Goal: Task Accomplishment & Management: Manage account settings

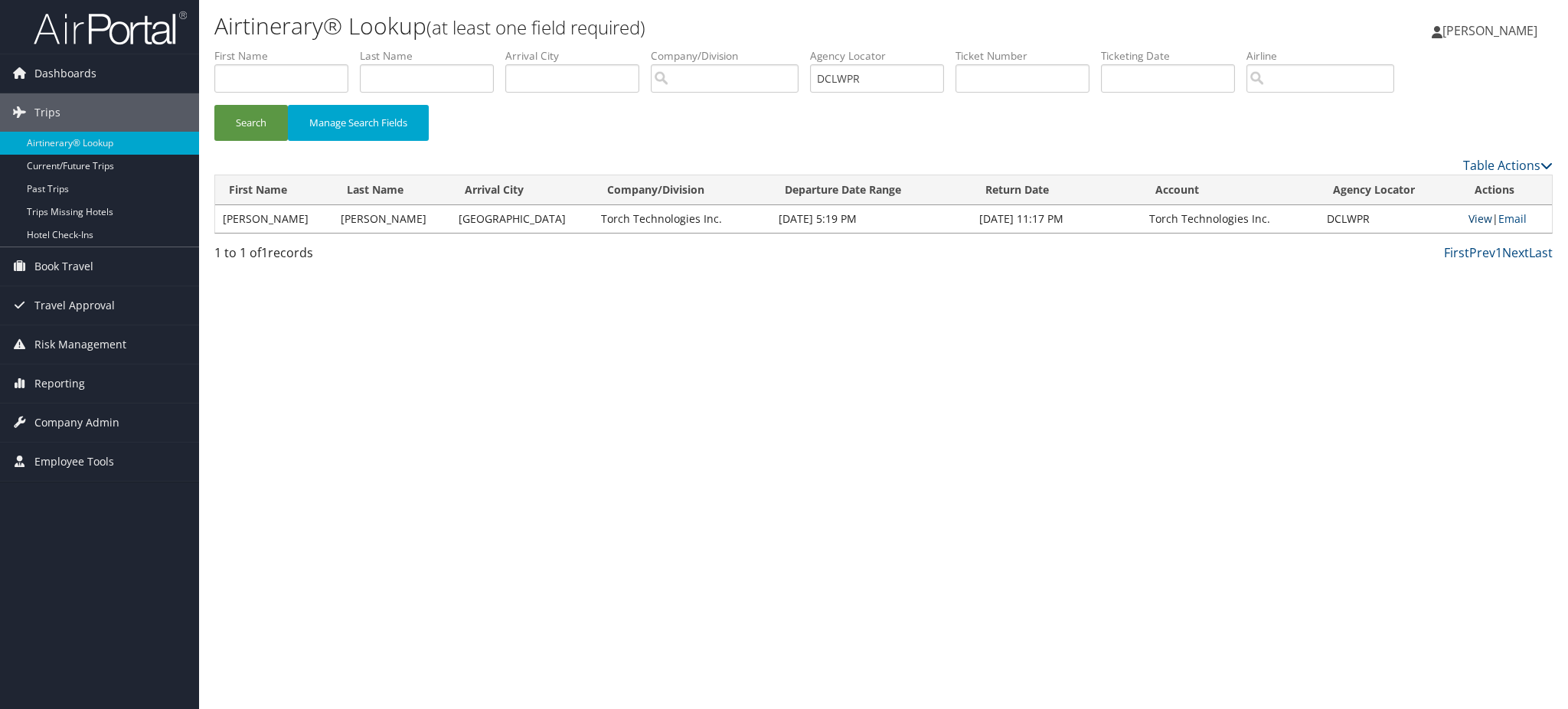
click at [1478, 222] on link "View" at bounding box center [1481, 218] width 24 height 15
click at [123, 36] on img at bounding box center [110, 28] width 153 height 36
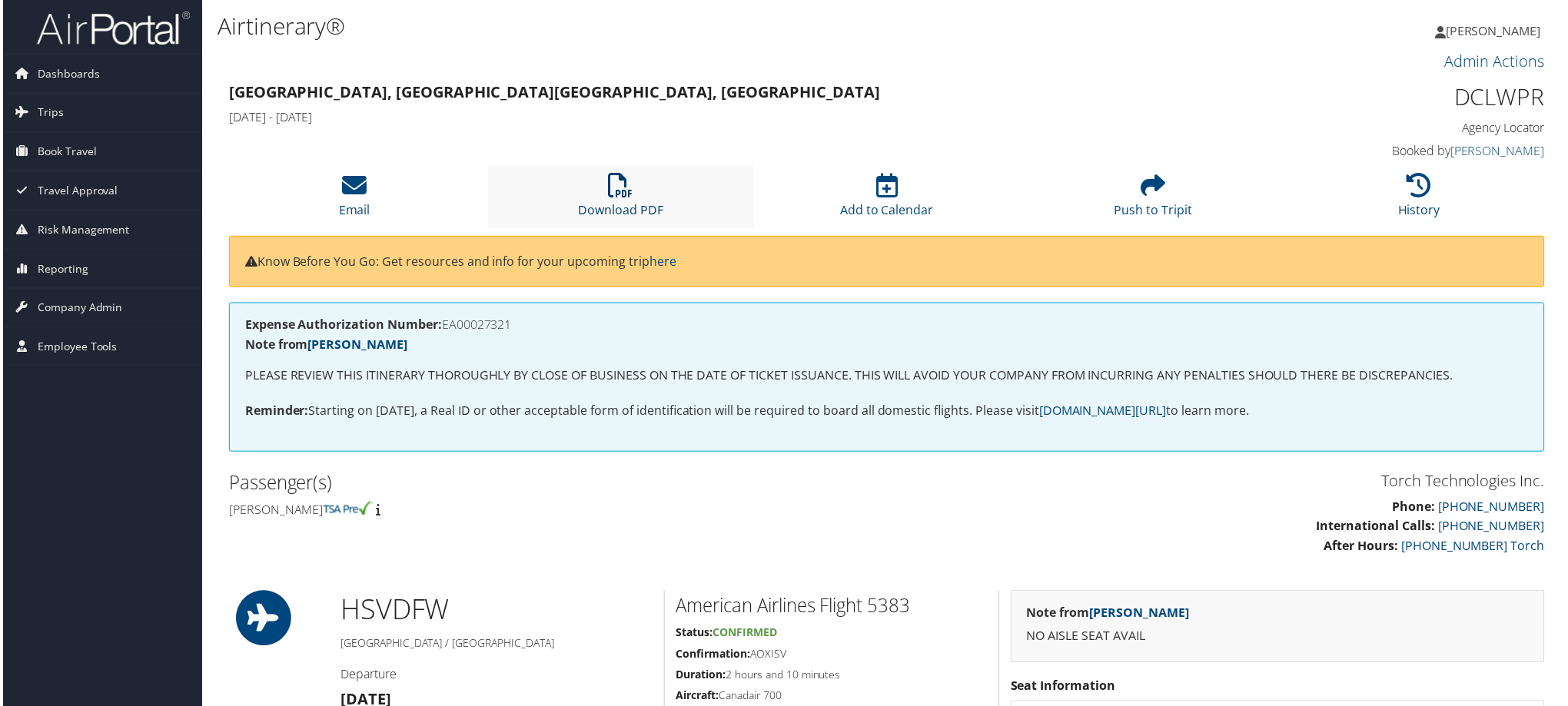
click at [637, 208] on link "Download PDF" at bounding box center [619, 200] width 85 height 37
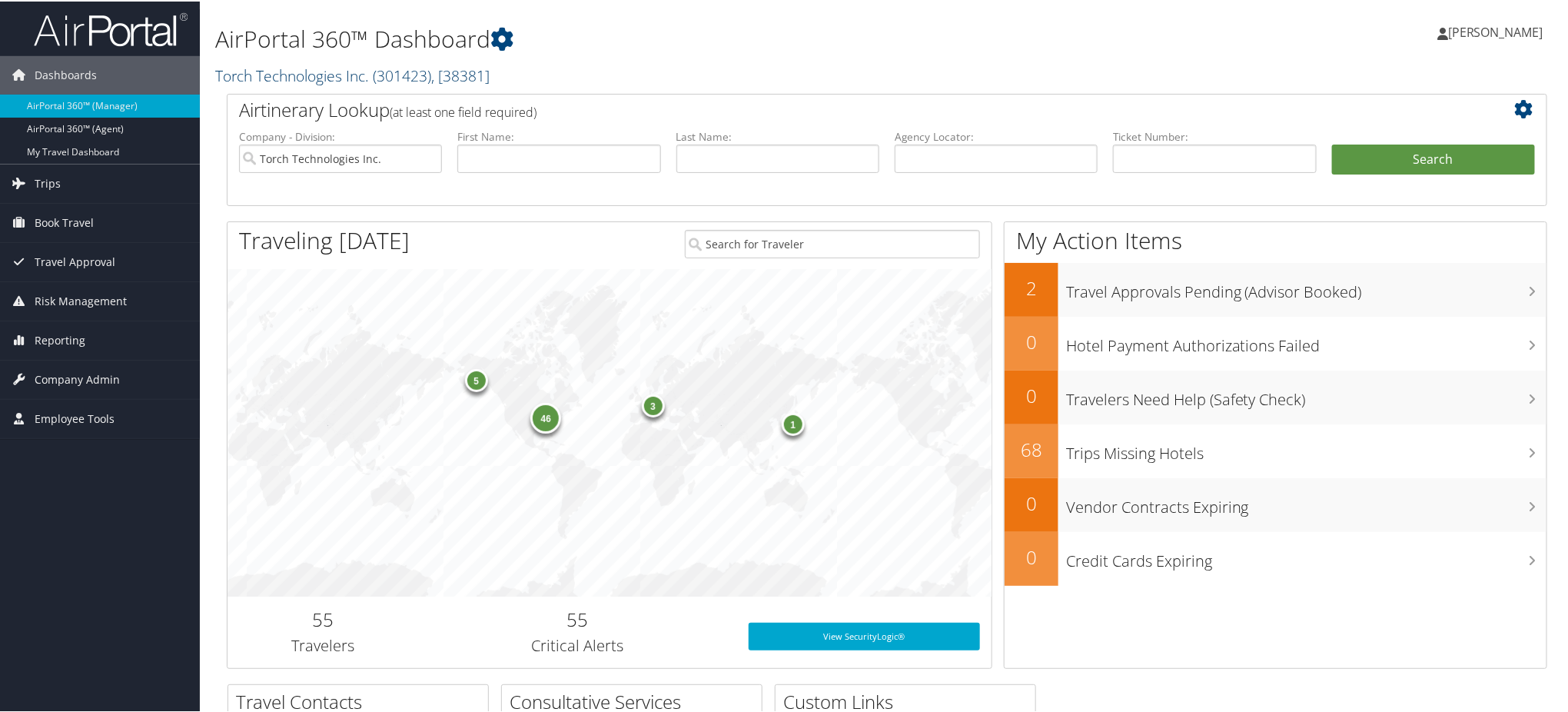
click at [402, 75] on span "( 301423 )" at bounding box center [402, 74] width 58 height 21
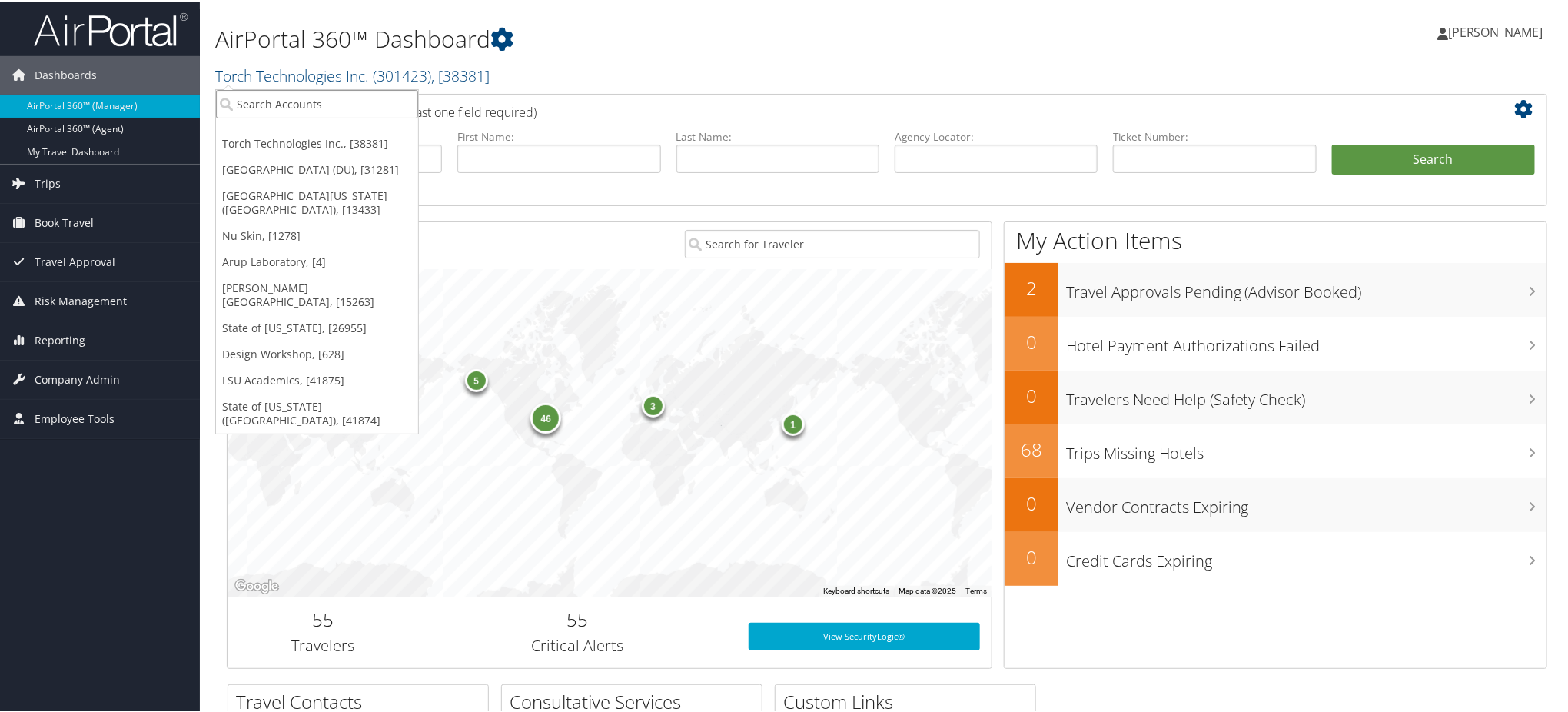
click at [325, 105] on input "search" at bounding box center [317, 102] width 202 height 28
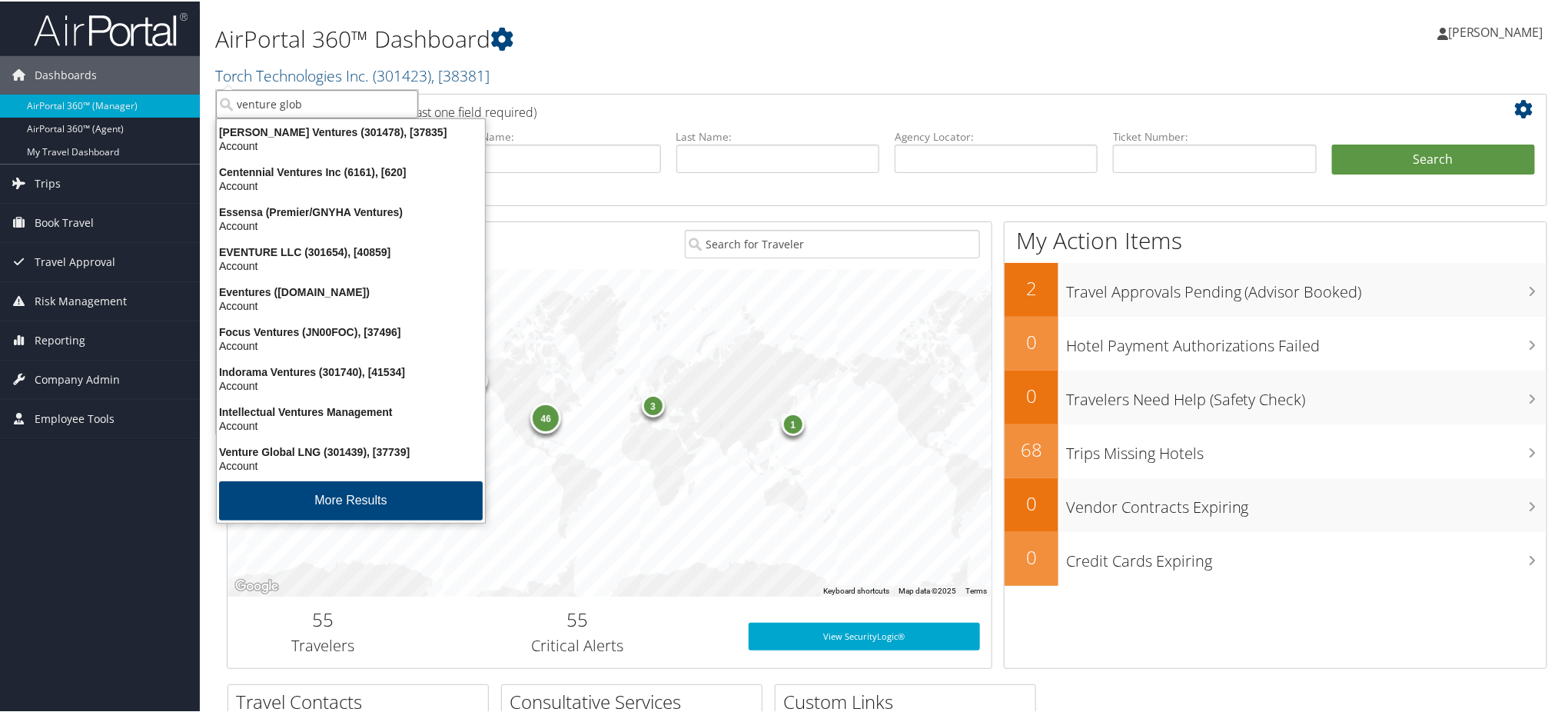
type input "venture globa"
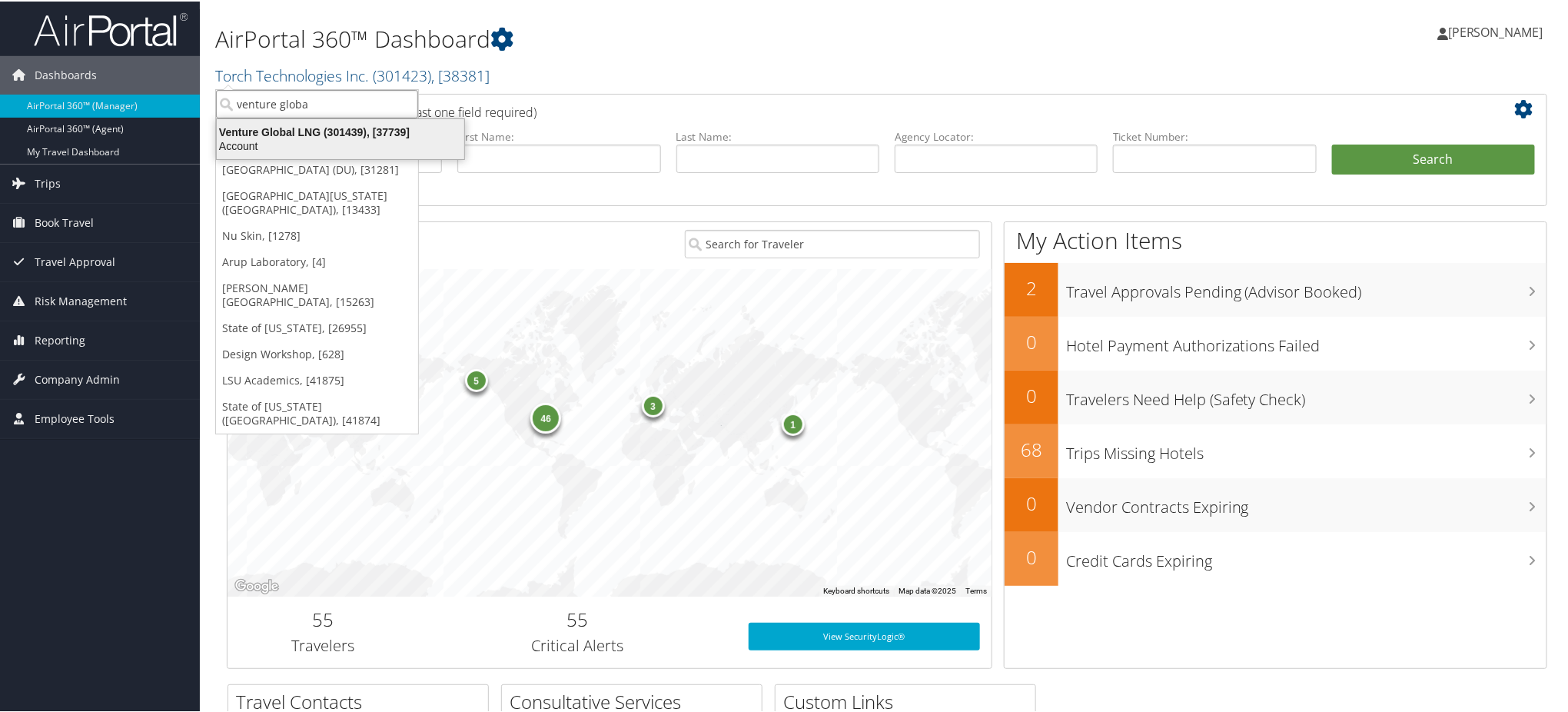
click at [317, 139] on div "Account" at bounding box center [340, 144] width 266 height 14
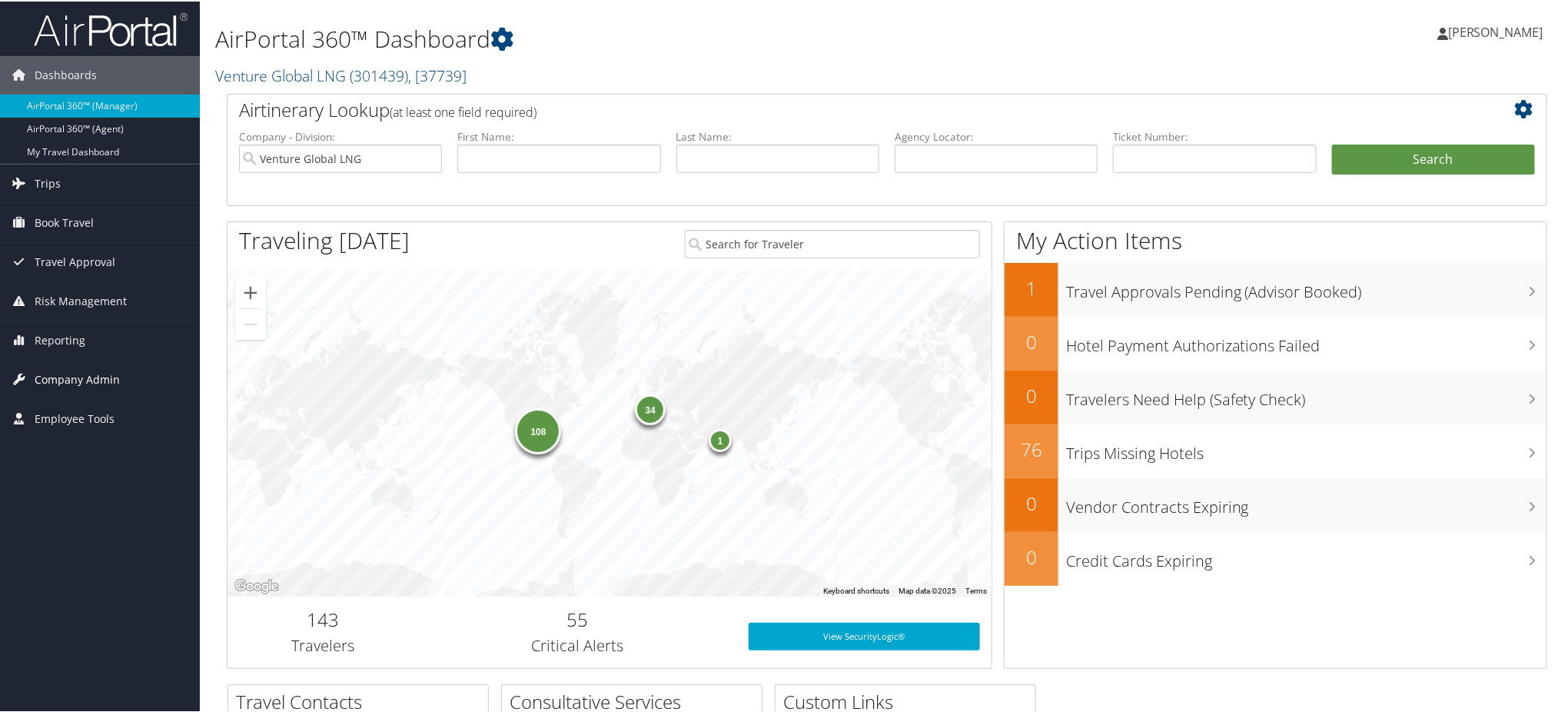
click at [94, 376] on span "Company Admin" at bounding box center [77, 377] width 85 height 39
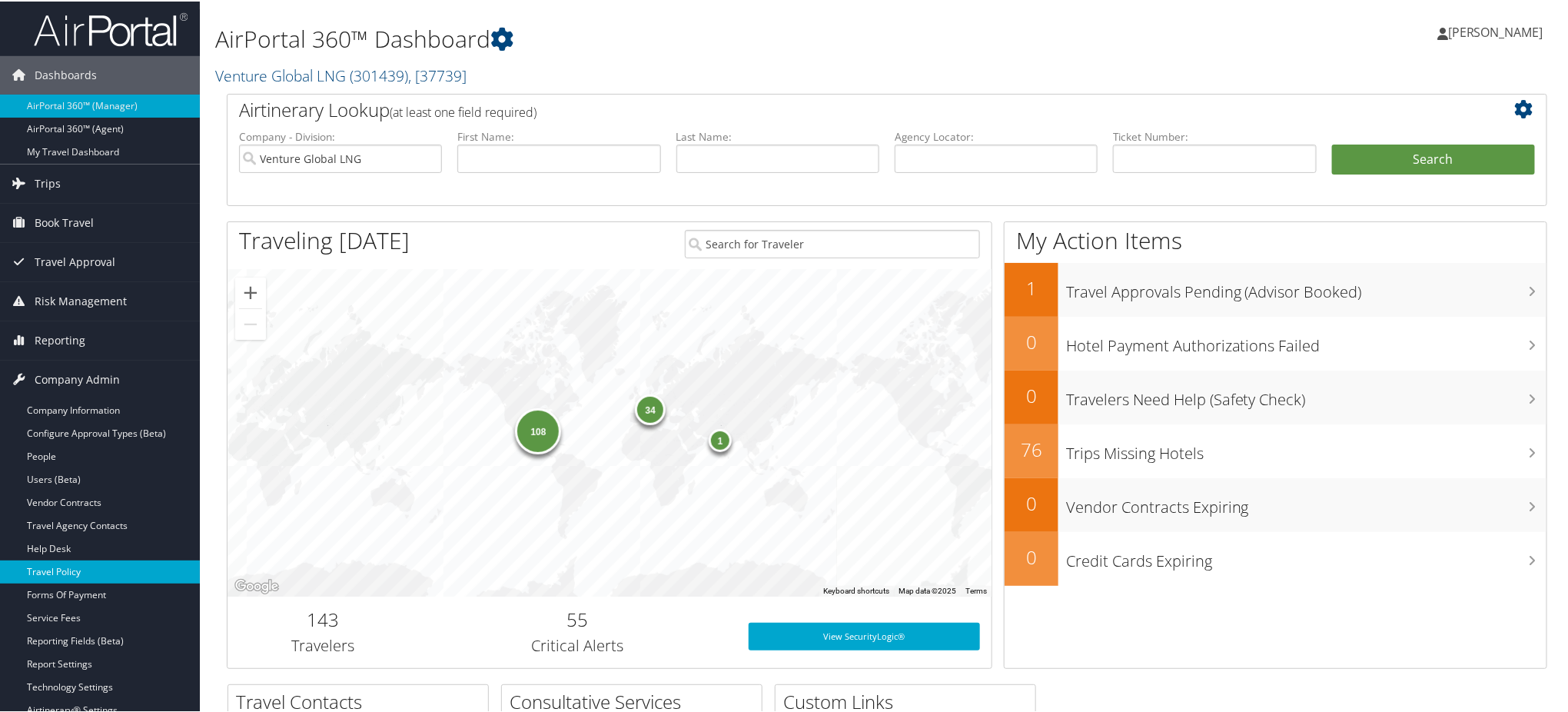
click at [83, 573] on link "Travel Policy" at bounding box center [100, 570] width 200 height 23
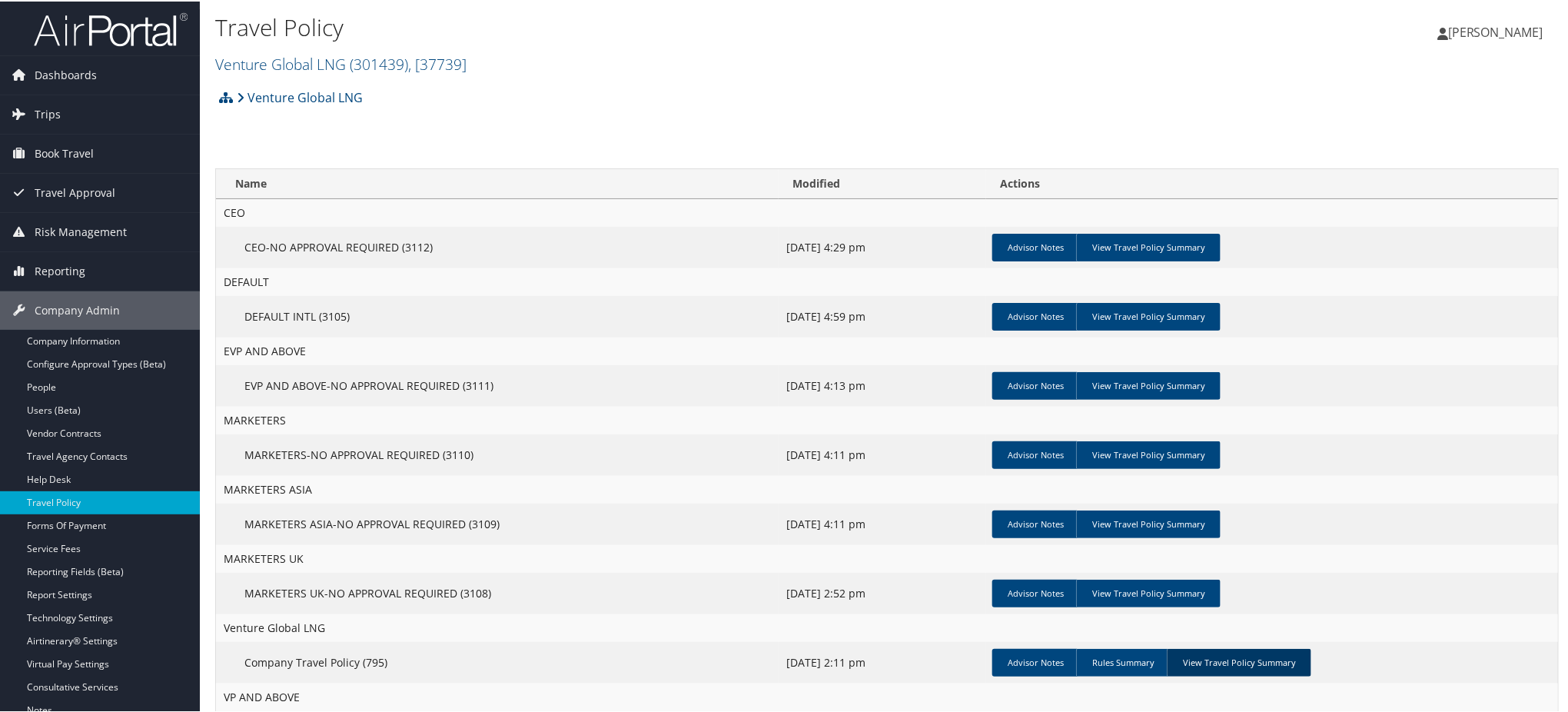
click at [1230, 662] on link "View Travel Policy Summary" at bounding box center [1239, 661] width 145 height 28
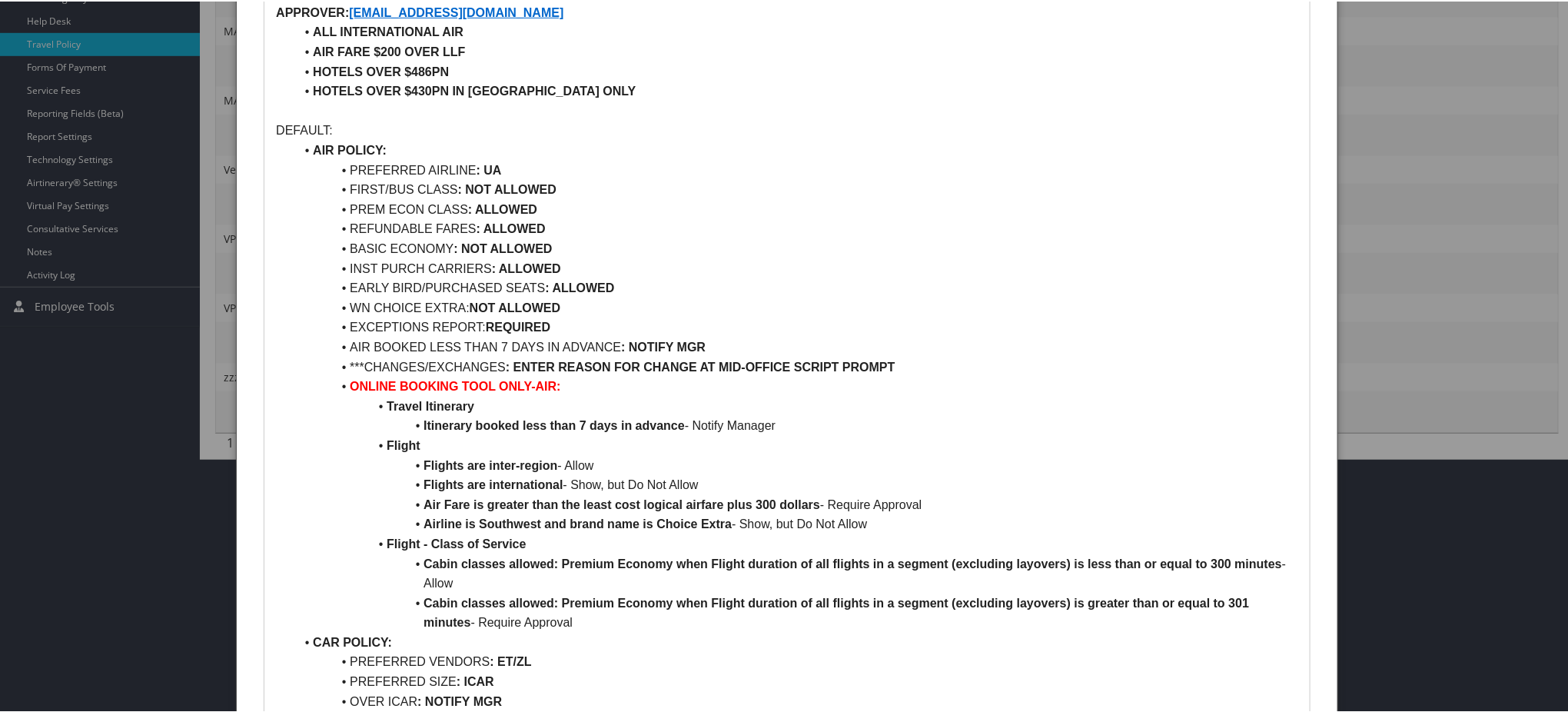
scroll to position [205, 0]
